Goal: Task Accomplishment & Management: Complete application form

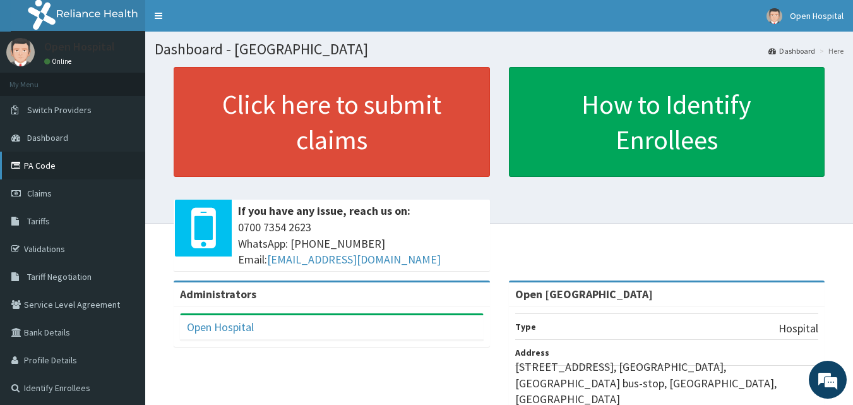
click at [49, 152] on link "PA Code" at bounding box center [72, 165] width 145 height 28
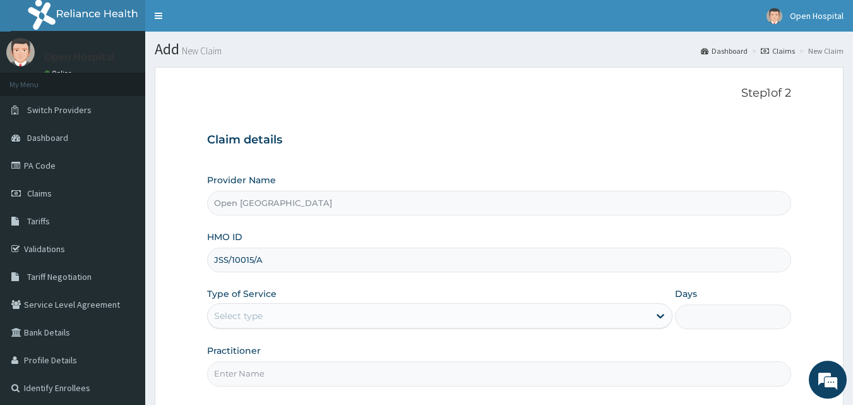
type input "JSS/10015/A"
click at [302, 309] on div "Select type" at bounding box center [428, 315] width 441 height 20
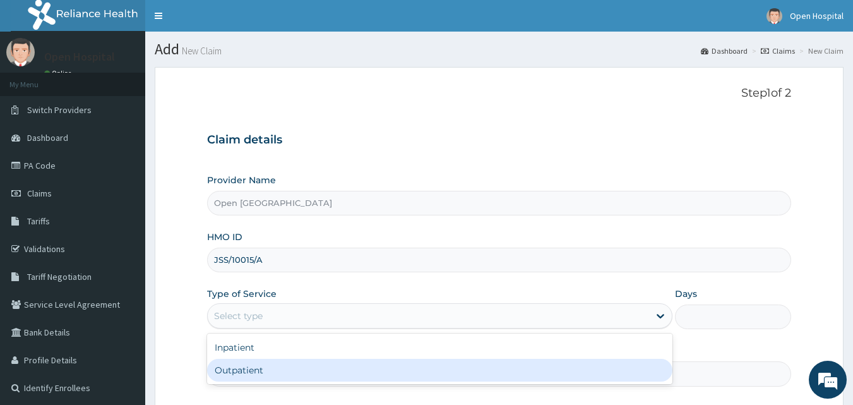
click at [274, 365] on div "Outpatient" at bounding box center [439, 369] width 465 height 23
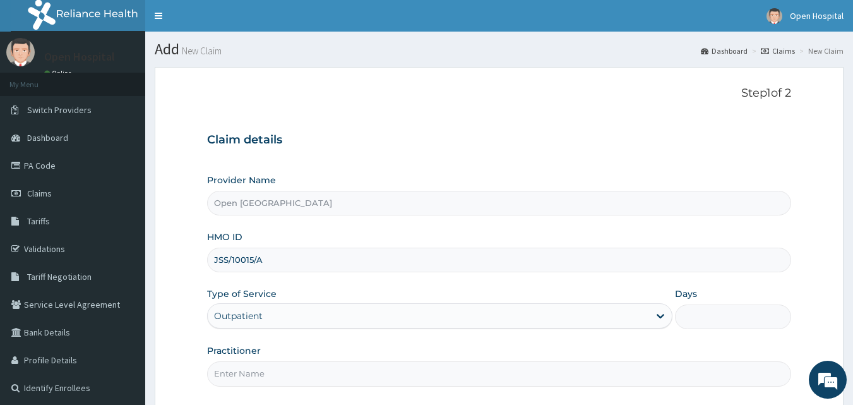
type input "1"
click at [262, 376] on input "Practitioner" at bounding box center [499, 373] width 584 height 25
type input "[PERSON_NAME]"
click at [365, 349] on div "Practitioner [PERSON_NAME]" at bounding box center [499, 365] width 584 height 42
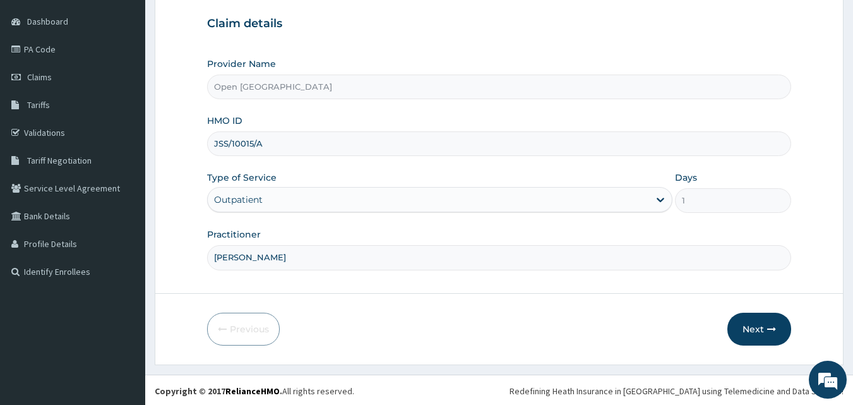
scroll to position [118, 0]
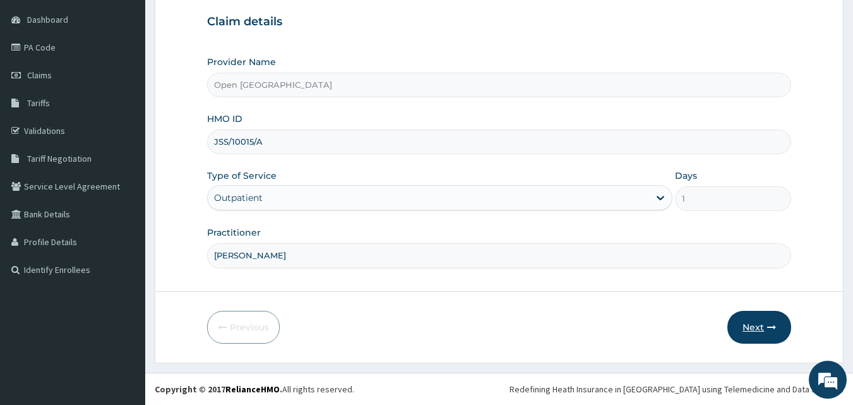
click at [748, 324] on button "Next" at bounding box center [759, 327] width 64 height 33
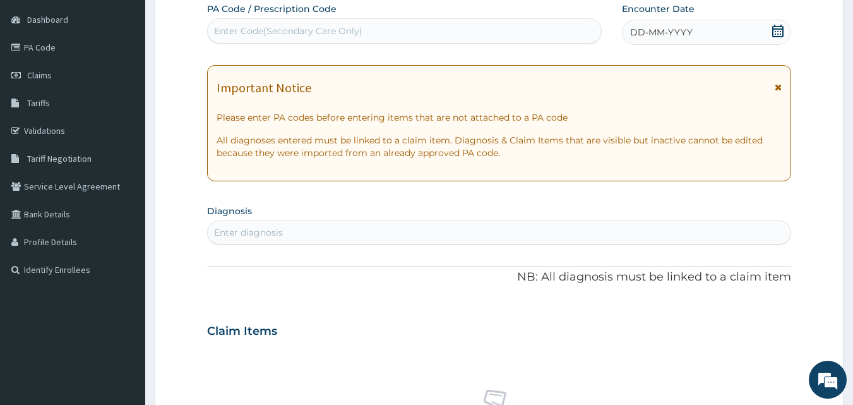
click at [506, 21] on div "Enter Code(Secondary Care Only)" at bounding box center [405, 31] width 394 height 20
paste input "PA/025A2C"
type input "PA/025A2C"
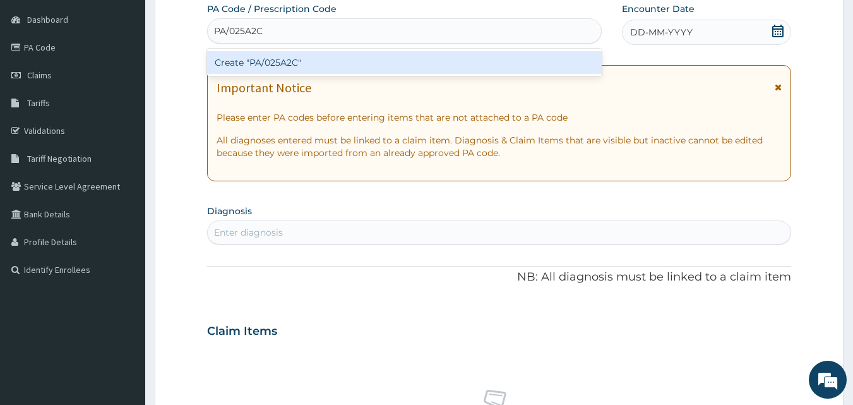
click at [517, 59] on div "Create "PA/025A2C"" at bounding box center [404, 62] width 395 height 23
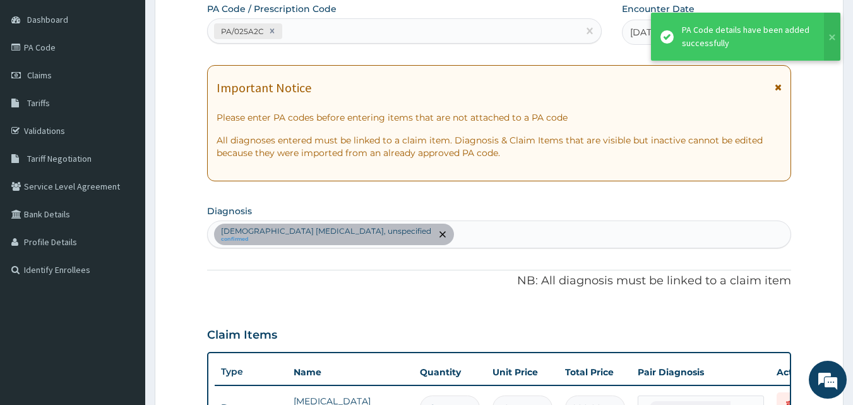
scroll to position [628, 0]
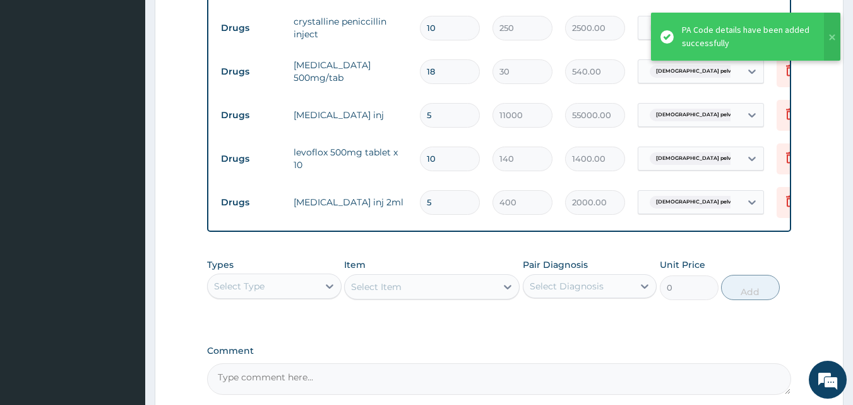
click at [774, 325] on div "Types Select Type Item Select Item Pair Diagnosis Select Diagnosis Unit Price 0…" at bounding box center [499, 288] width 584 height 73
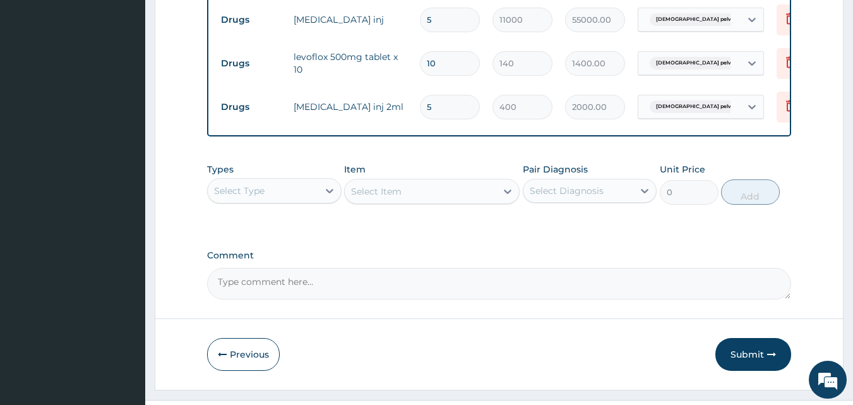
scroll to position [760, 0]
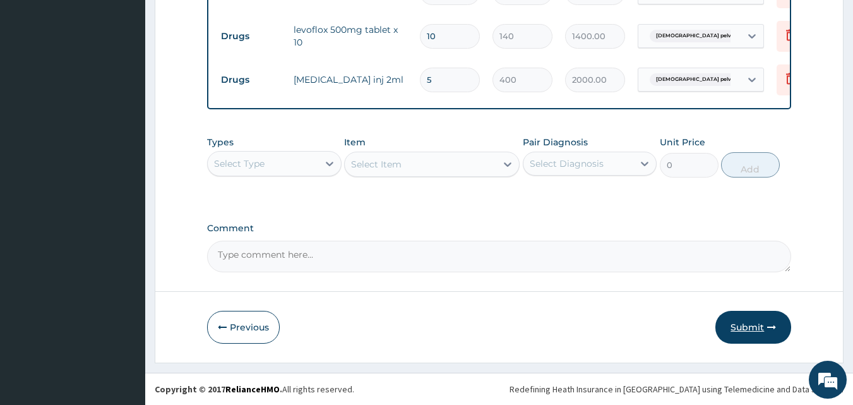
click at [768, 333] on button "Submit" at bounding box center [753, 327] width 76 height 33
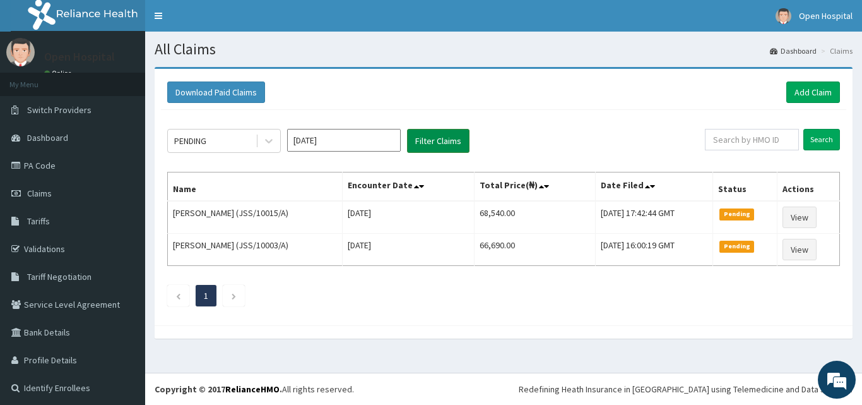
click at [447, 142] on button "Filter Claims" at bounding box center [438, 141] width 62 height 24
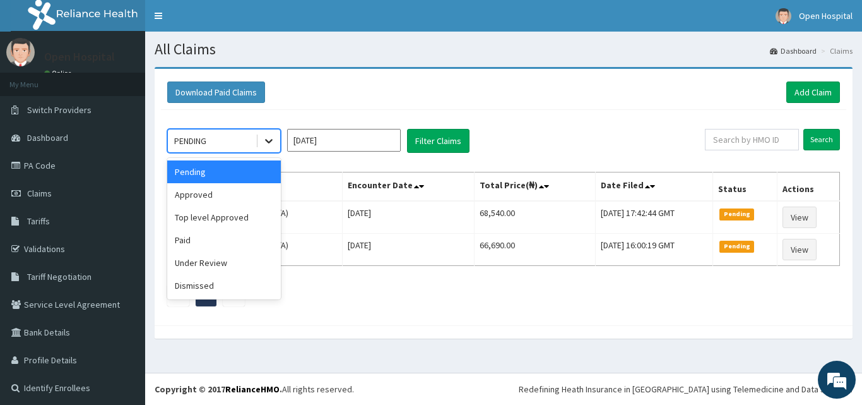
click at [267, 139] on icon at bounding box center [269, 140] width 13 height 13
click at [243, 191] on div "Approved" at bounding box center [224, 194] width 114 height 23
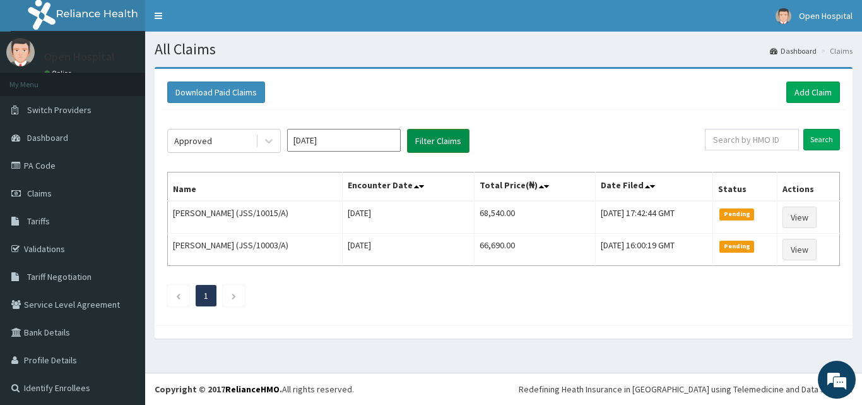
click at [423, 134] on button "Filter Claims" at bounding box center [438, 141] width 62 height 24
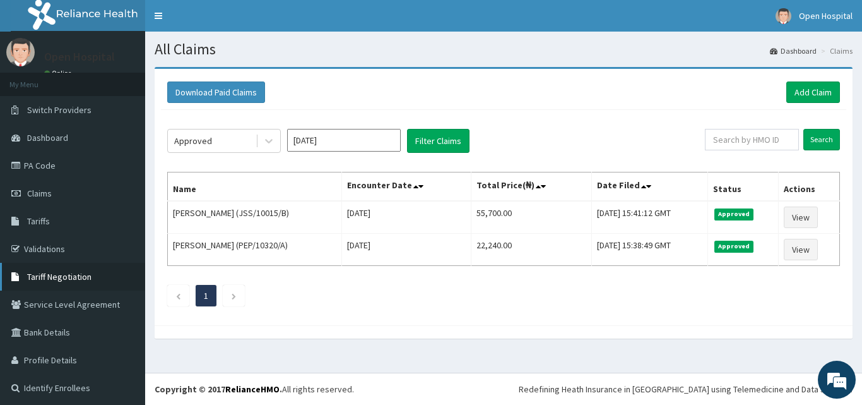
click at [86, 275] on span "Tariff Negotiation" at bounding box center [59, 276] width 64 height 11
